Goal: Complete application form

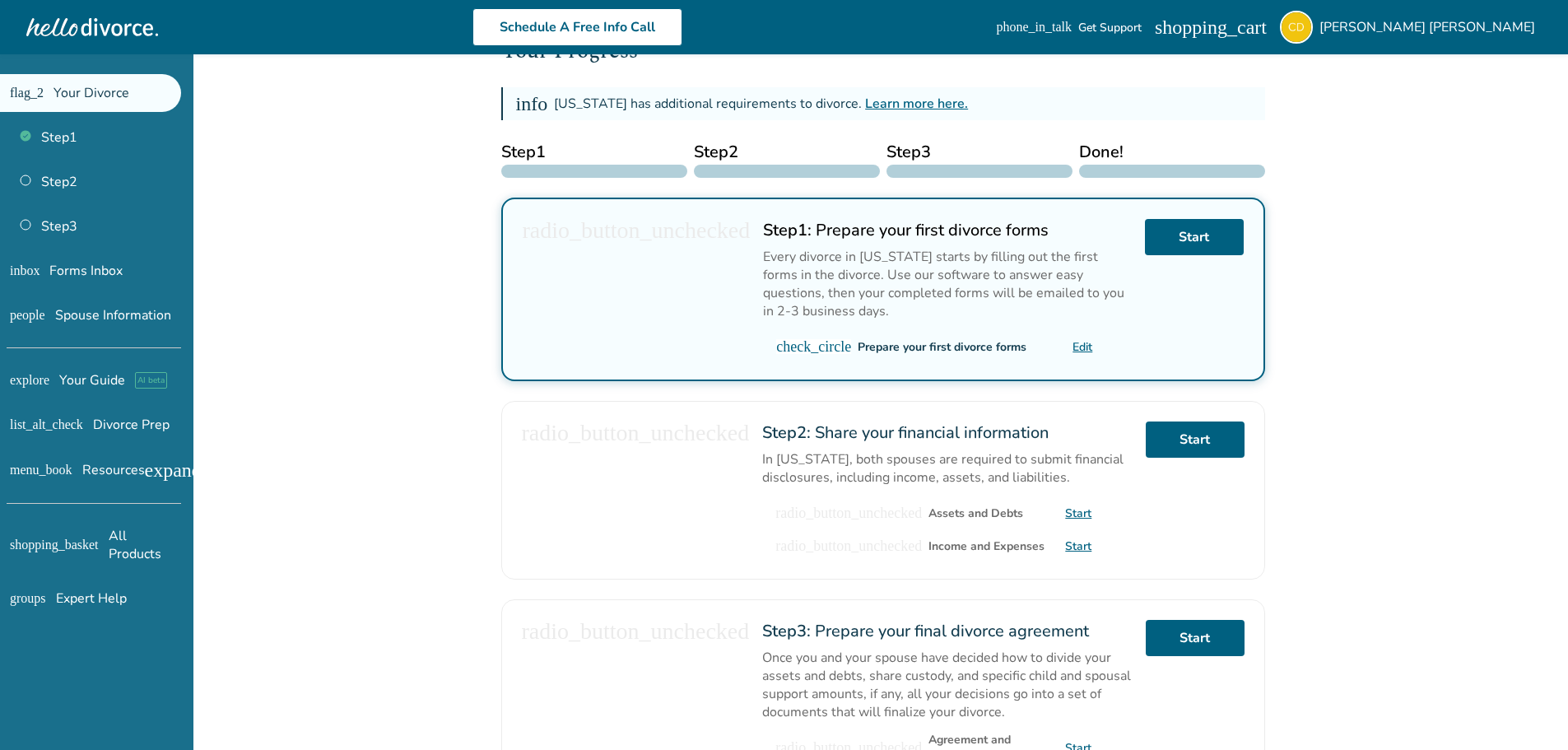
scroll to position [247, 0]
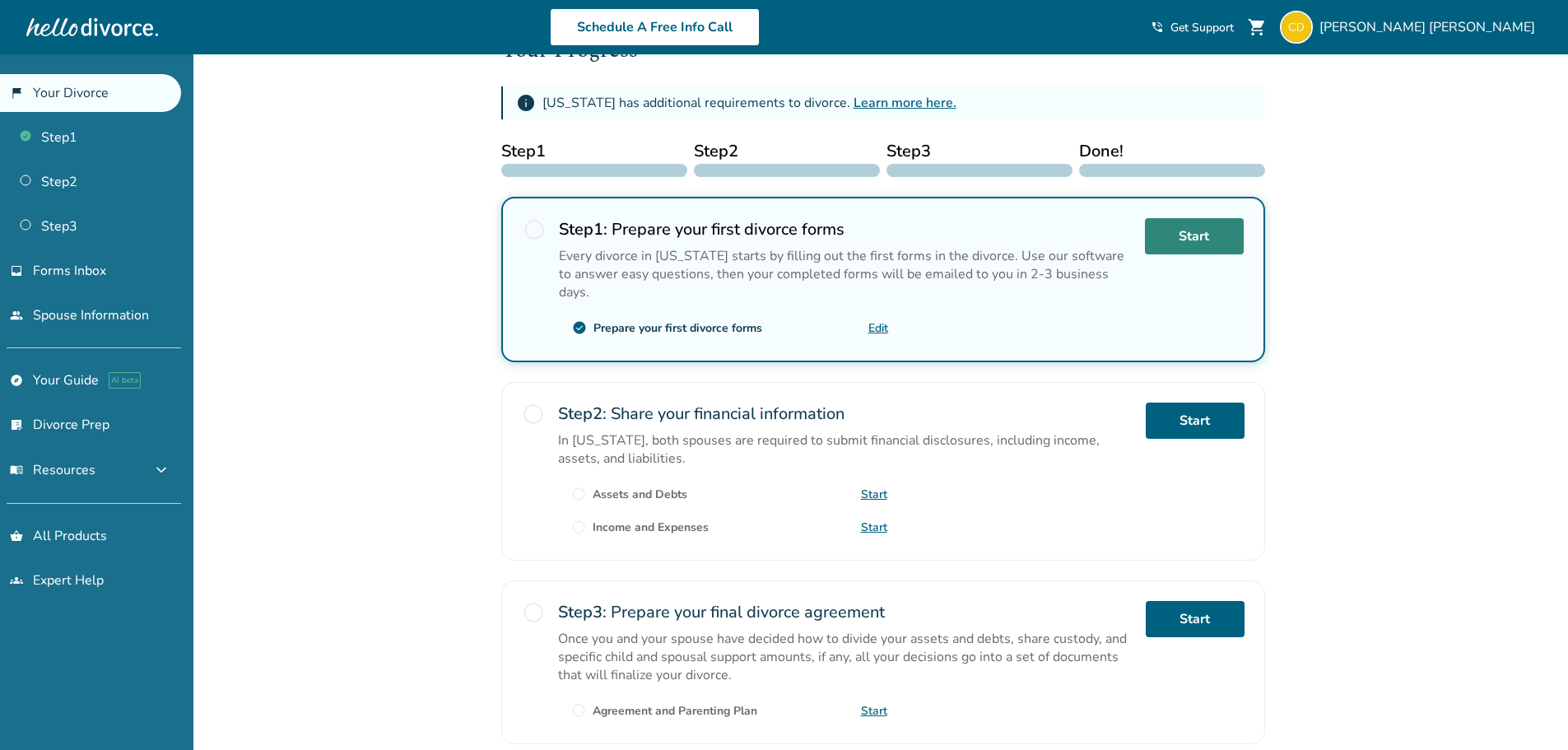
click at [1208, 237] on link "Start" at bounding box center [1194, 236] width 98 height 36
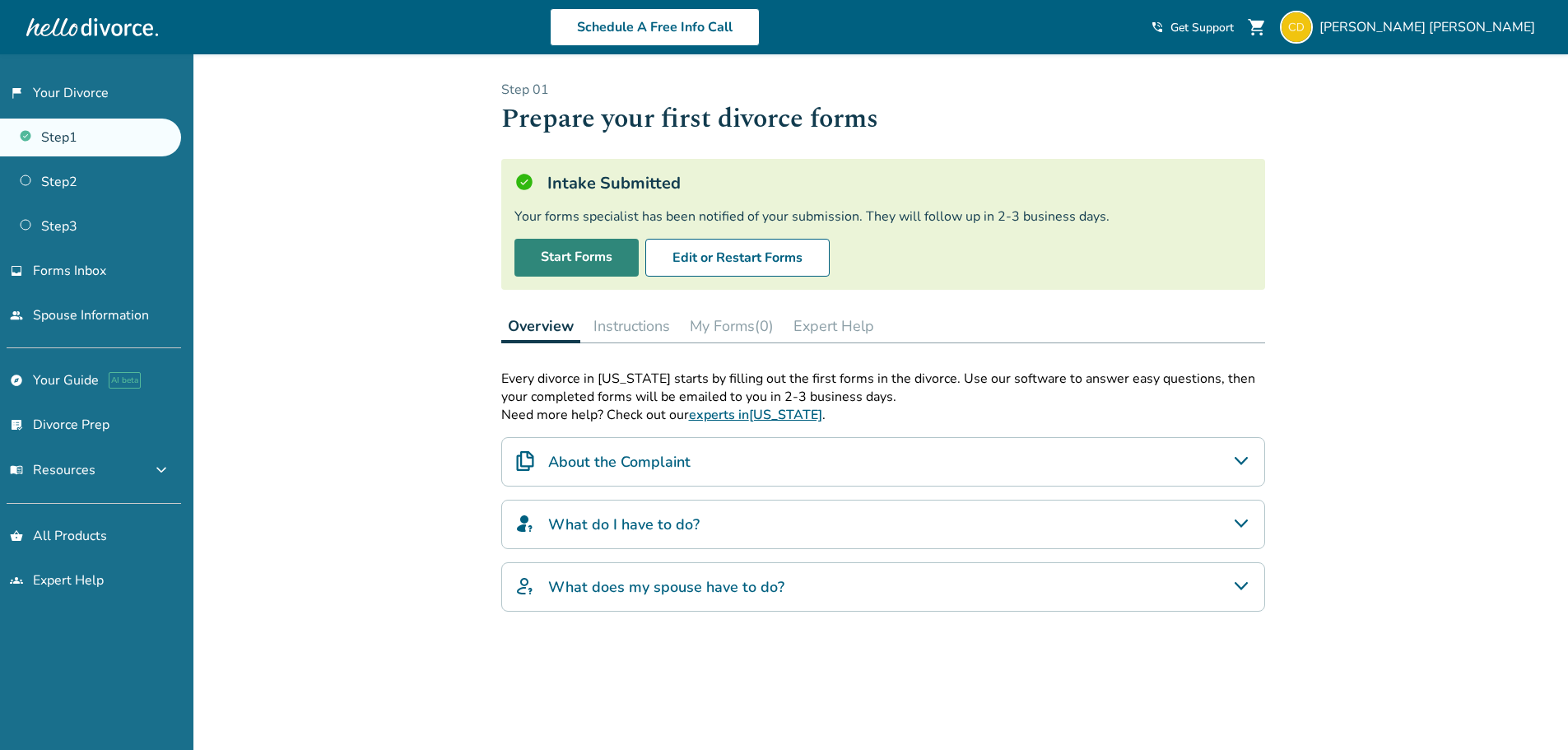
click at [600, 252] on link "Start Forms" at bounding box center [577, 257] width 125 height 38
click at [725, 471] on div "About the Complaint" at bounding box center [883, 462] width 764 height 50
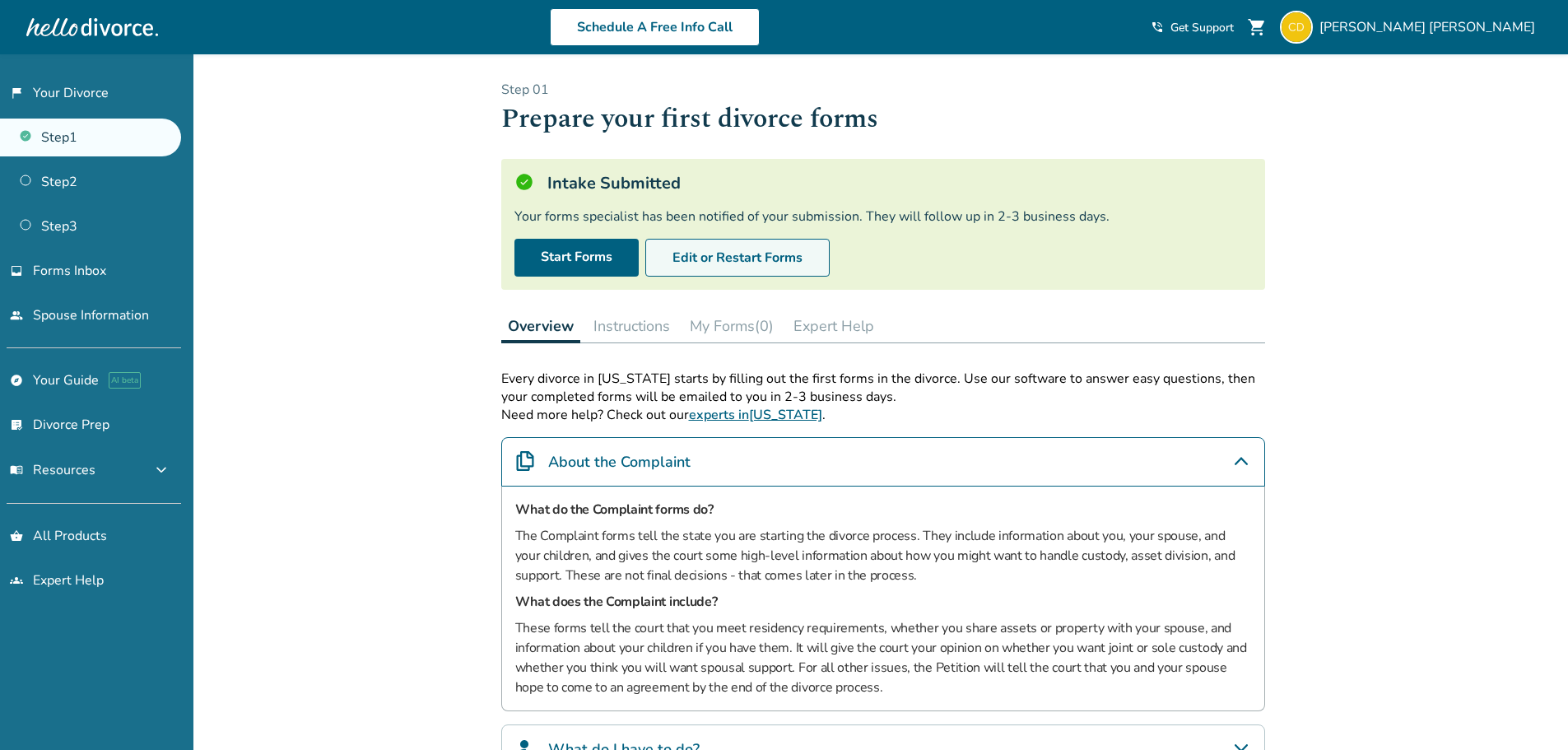
click at [674, 253] on button "Edit or Restart Forms" at bounding box center [737, 257] width 184 height 38
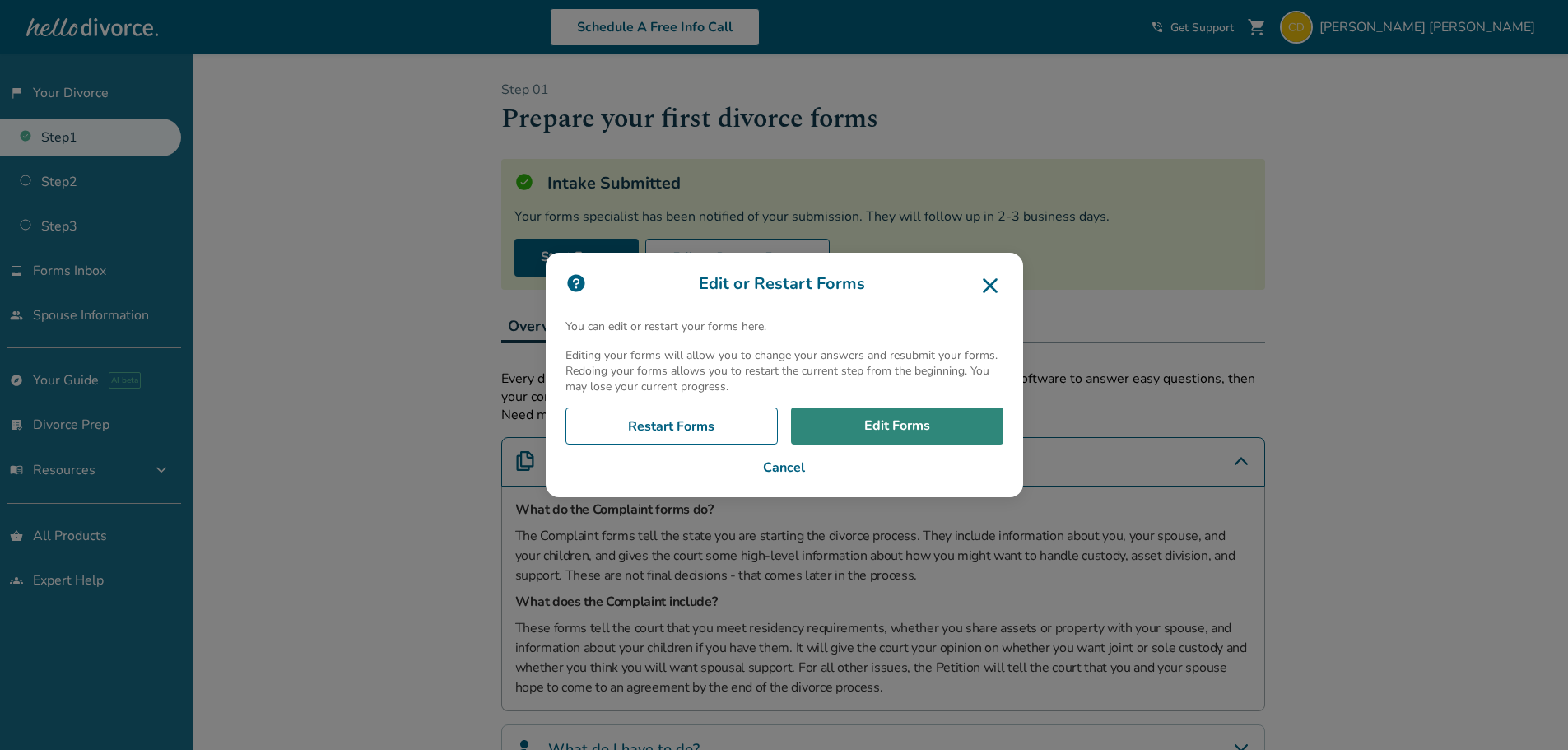
click at [854, 427] on link "Edit Forms" at bounding box center [897, 426] width 212 height 38
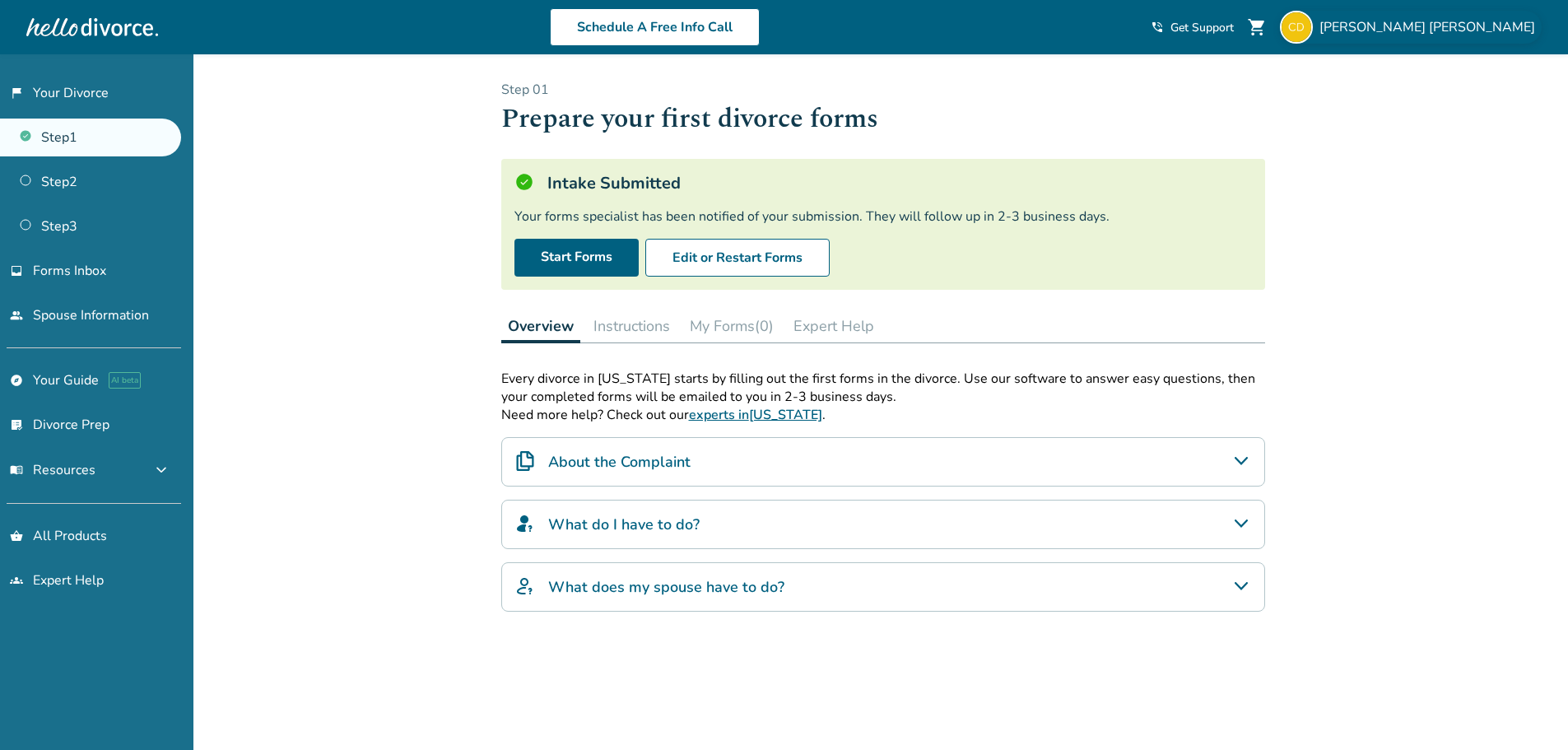
click at [1416, 27] on span "Charles Dautremont" at bounding box center [1431, 27] width 222 height 19
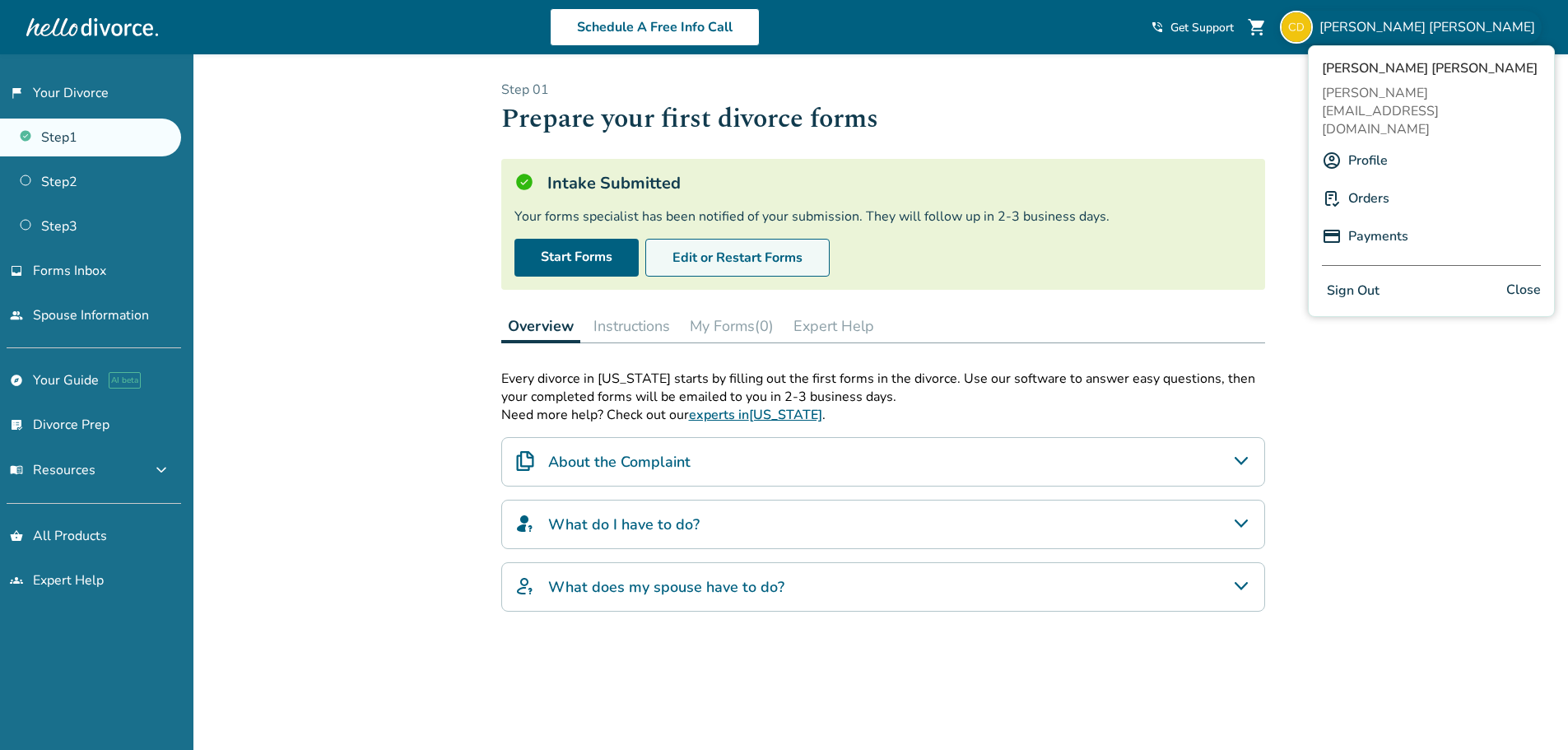
click at [707, 253] on button "Edit or Restart Forms" at bounding box center [737, 257] width 184 height 38
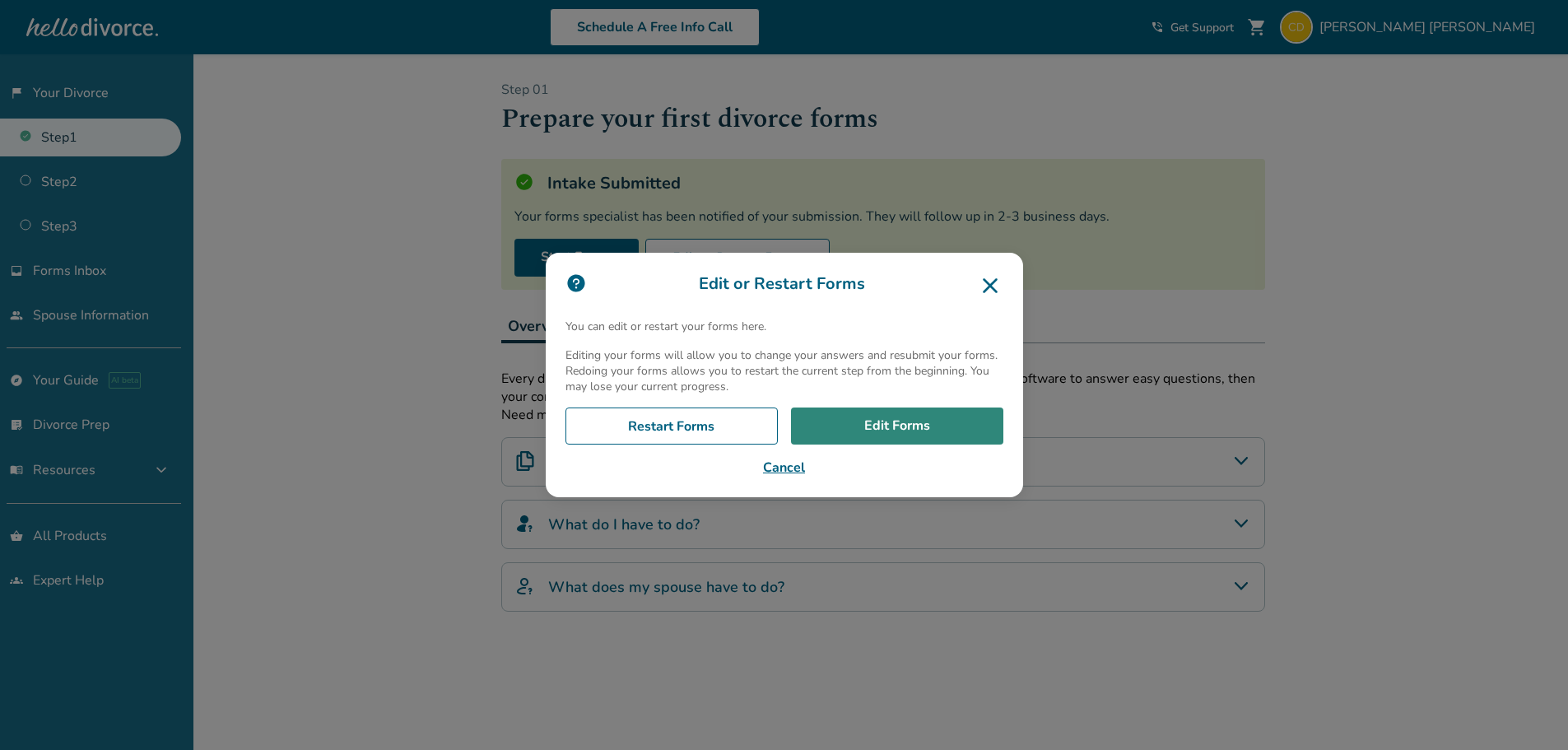
click at [918, 421] on link "Edit Forms" at bounding box center [897, 426] width 212 height 38
